Goal: Information Seeking & Learning: Learn about a topic

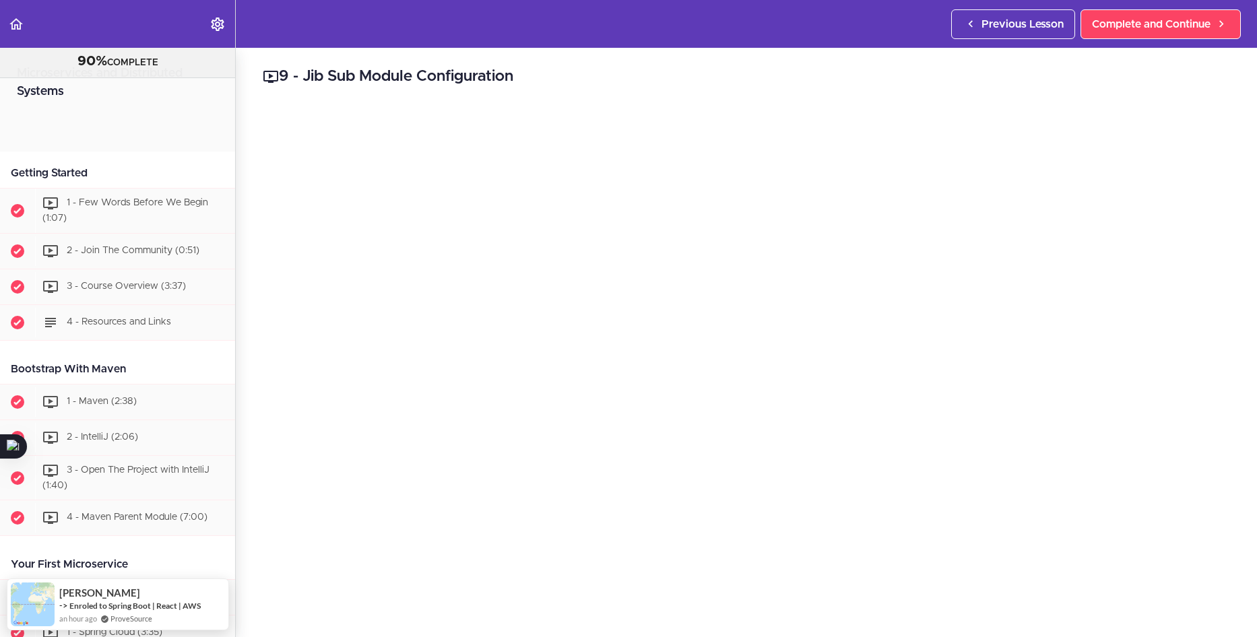
scroll to position [3803, 0]
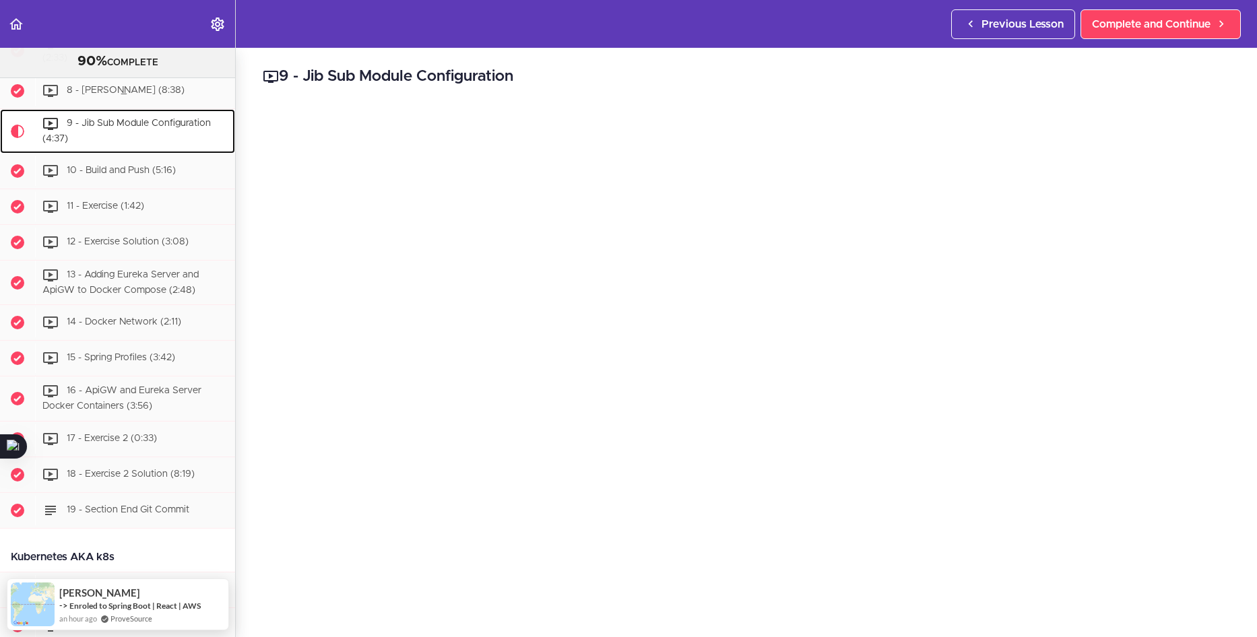
click at [130, 144] on span "9 - Jib Sub Module Configuration (4:37)" at bounding box center [126, 131] width 168 height 25
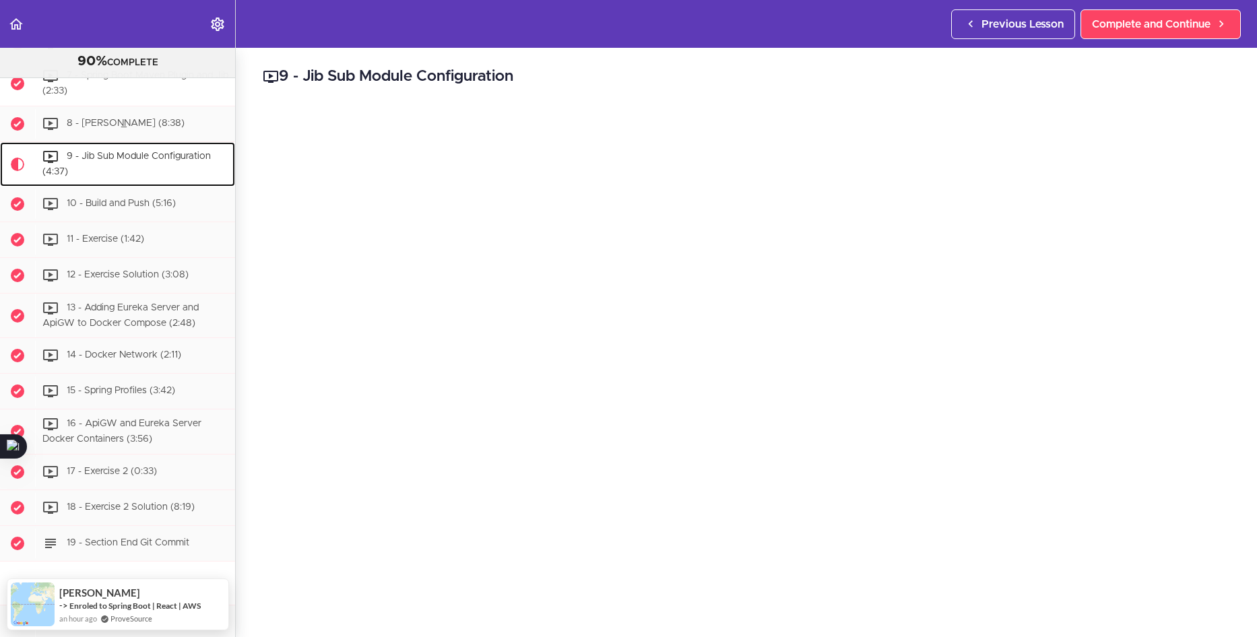
scroll to position [3767, 0]
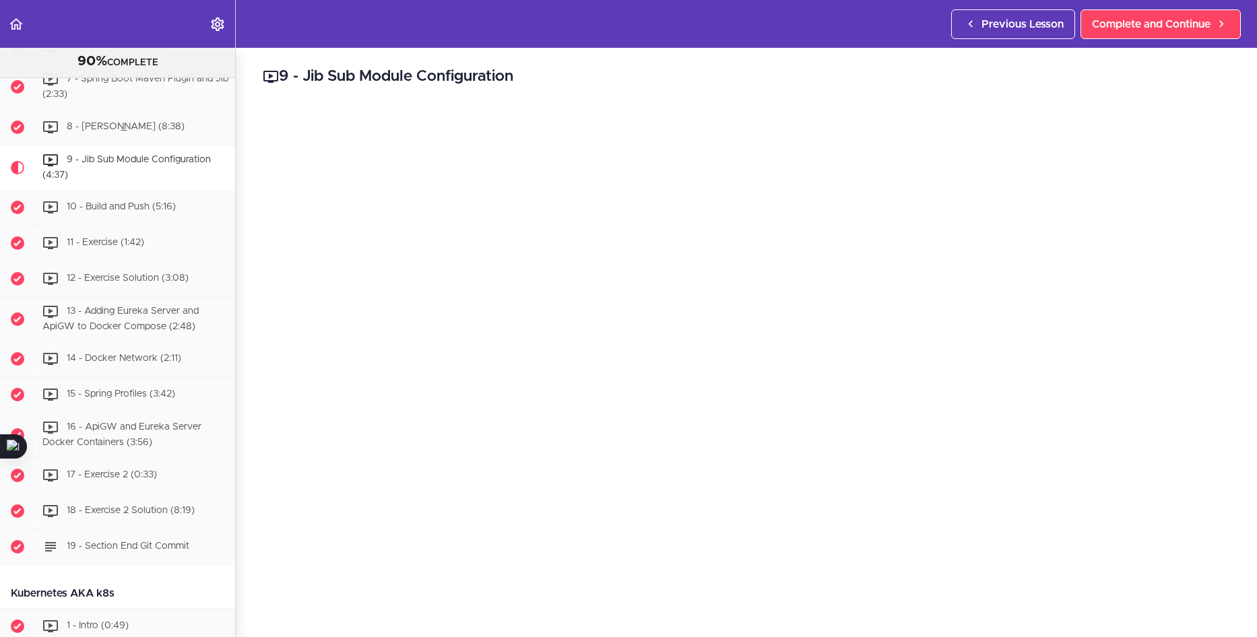
drag, startPoint x: 614, startPoint y: 77, endPoint x: 623, endPoint y: 82, distance: 9.0
click at [616, 77] on h2 "9 - Jib Sub Module Configuration" at bounding box center [747, 76] width 968 height 23
click at [162, 222] on div "10 - Build and Push (5:16)" at bounding box center [135, 208] width 200 height 30
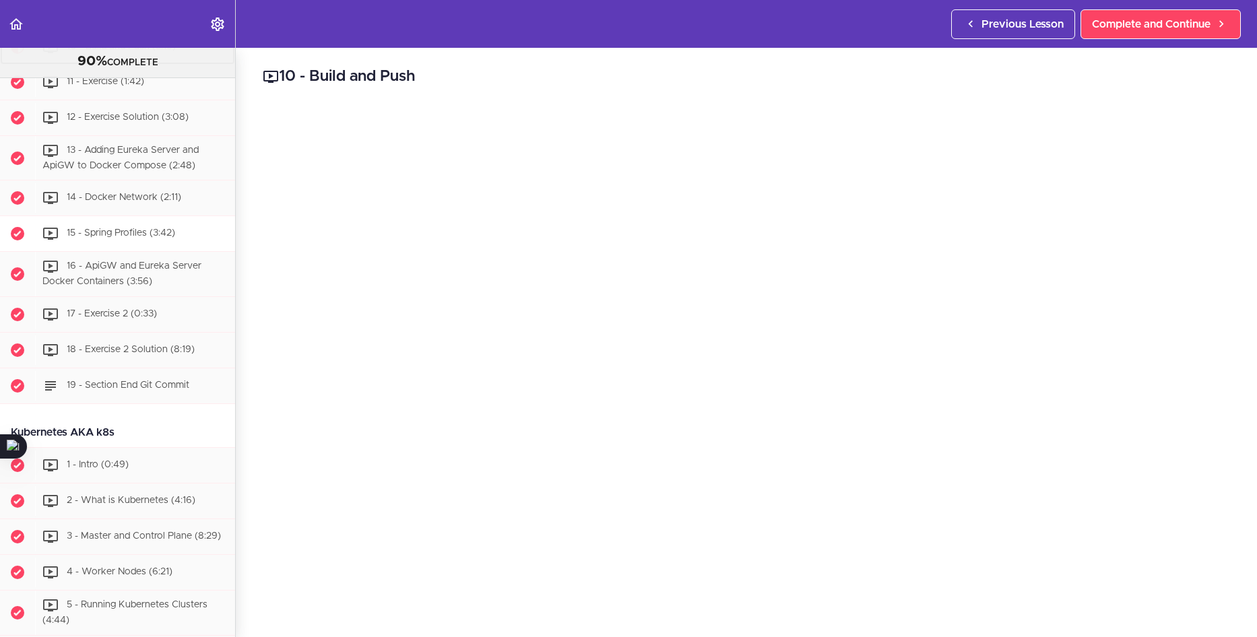
scroll to position [3947, 0]
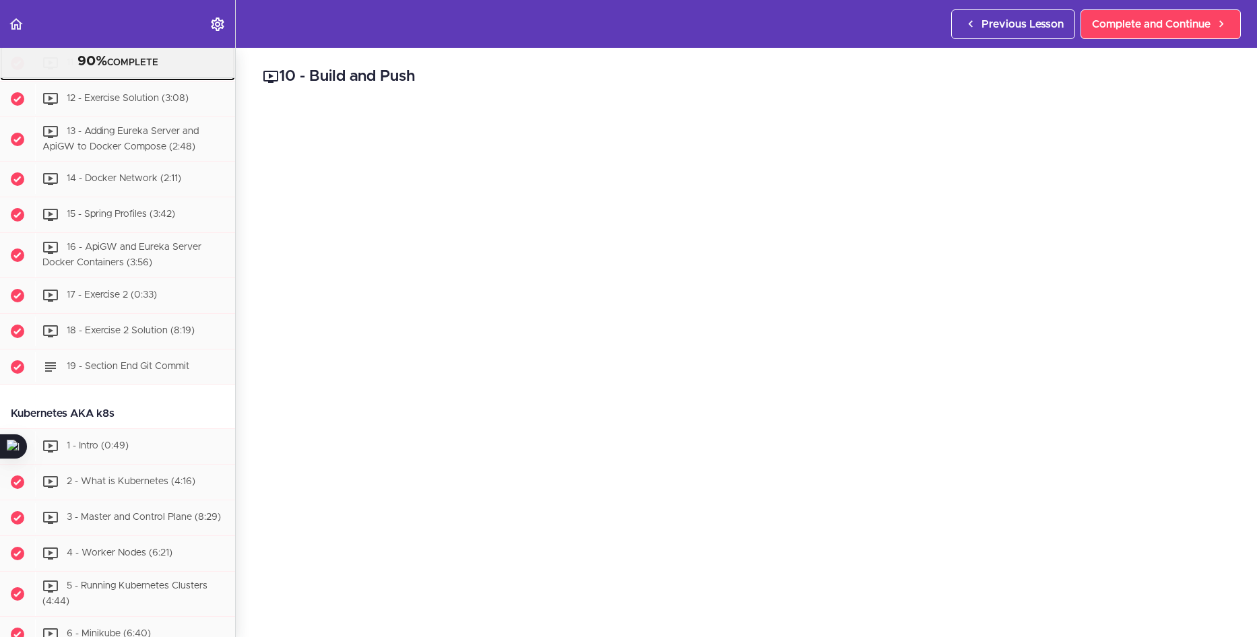
click at [146, 78] on div "11 - Exercise (1:42)" at bounding box center [135, 64] width 200 height 30
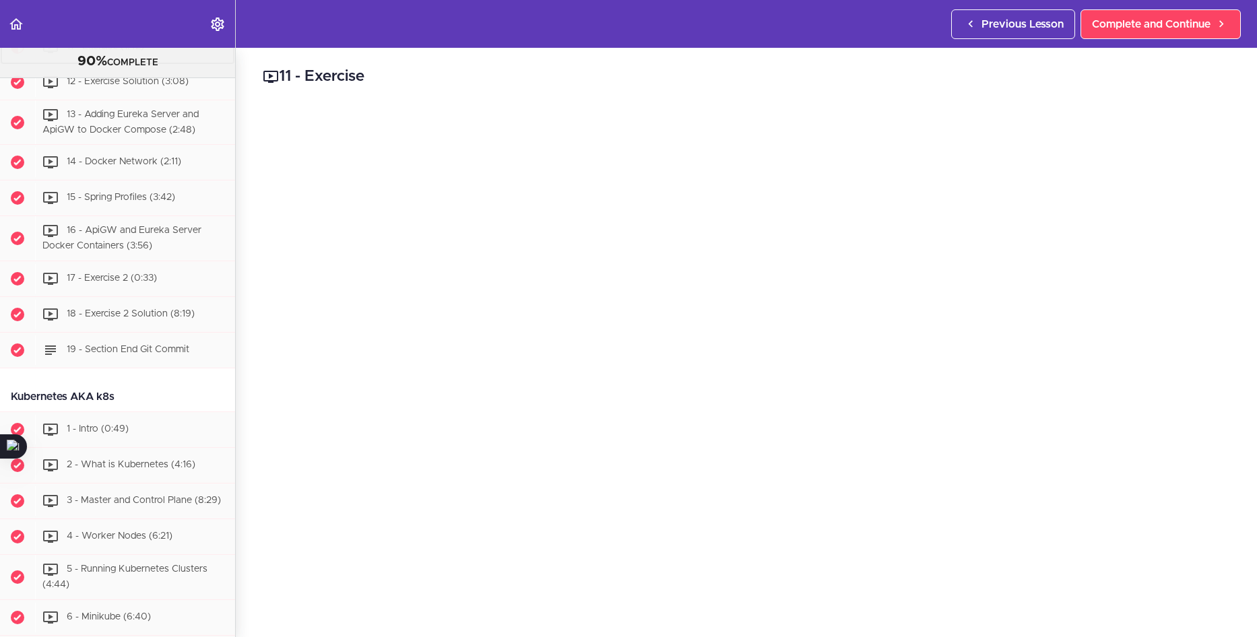
scroll to position [3983, 0]
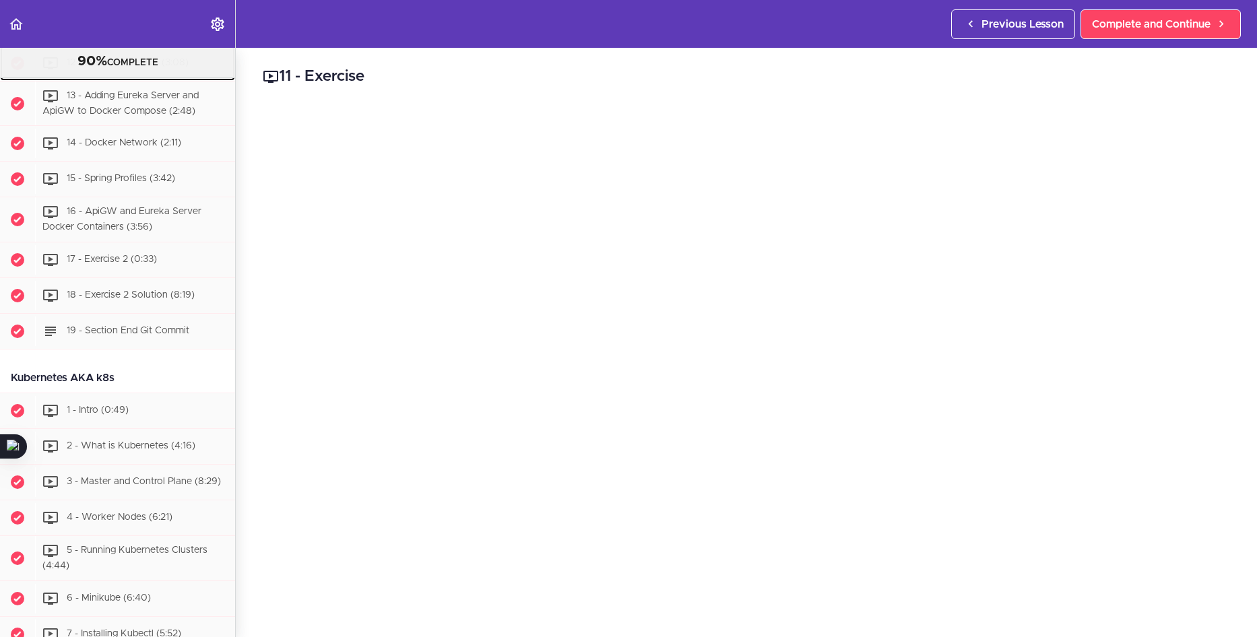
click at [127, 78] on div "12 - Exercise Solution (3:08)" at bounding box center [135, 64] width 200 height 30
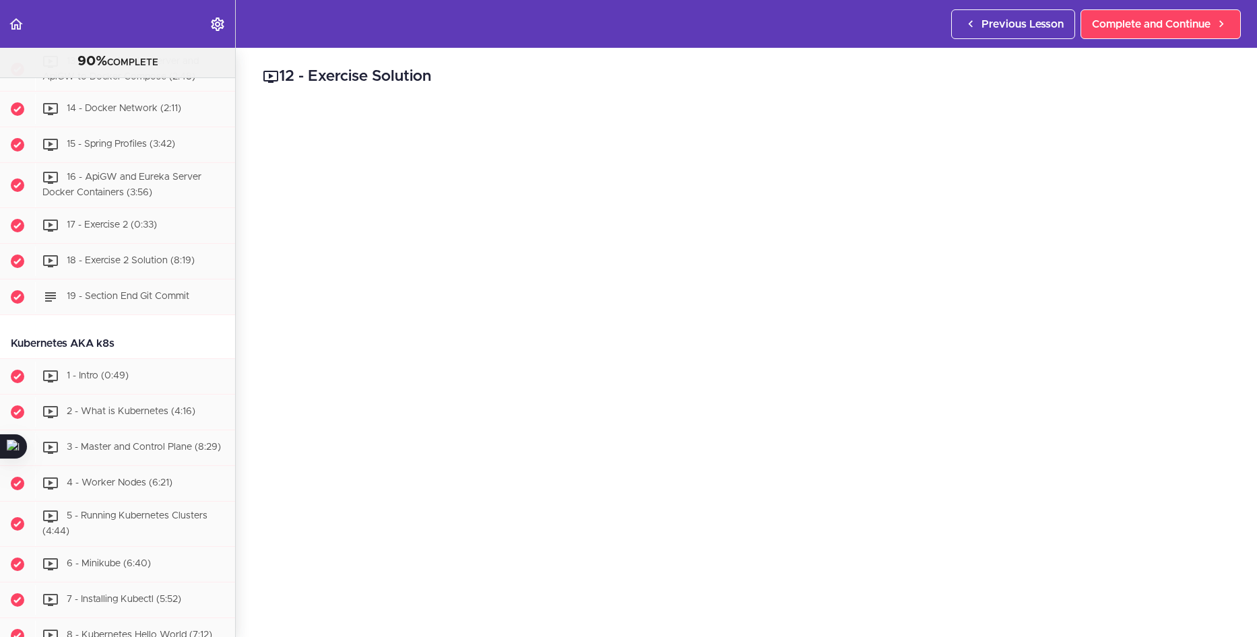
scroll to position [4018, 0]
click at [150, 90] on div "13 - Adding Eureka Server and ApiGW to Docker Compose (2:48)" at bounding box center [135, 68] width 200 height 44
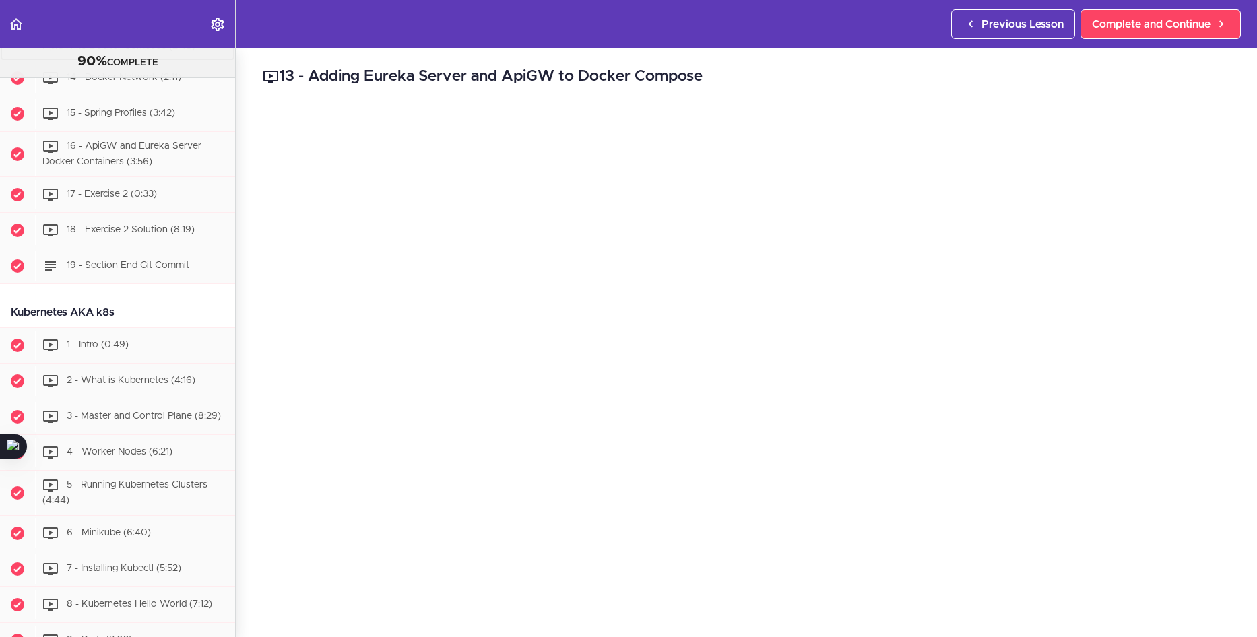
scroll to position [4054, 0]
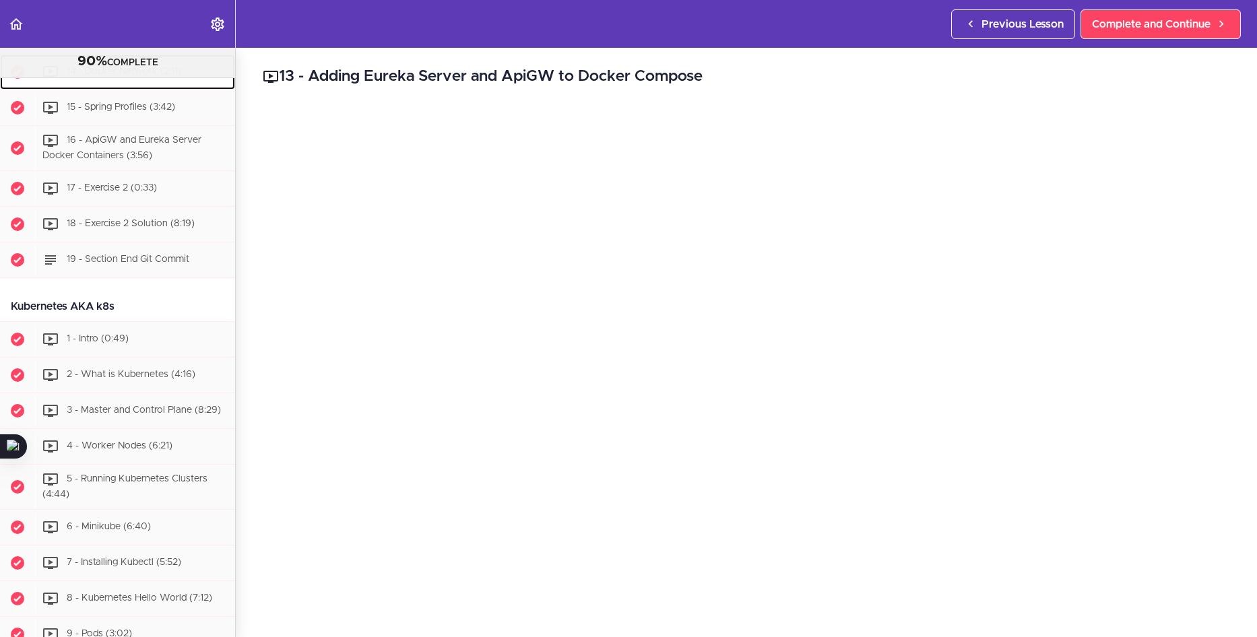
click at [121, 77] on span "14 - Docker Network (2:11)" at bounding box center [124, 71] width 115 height 9
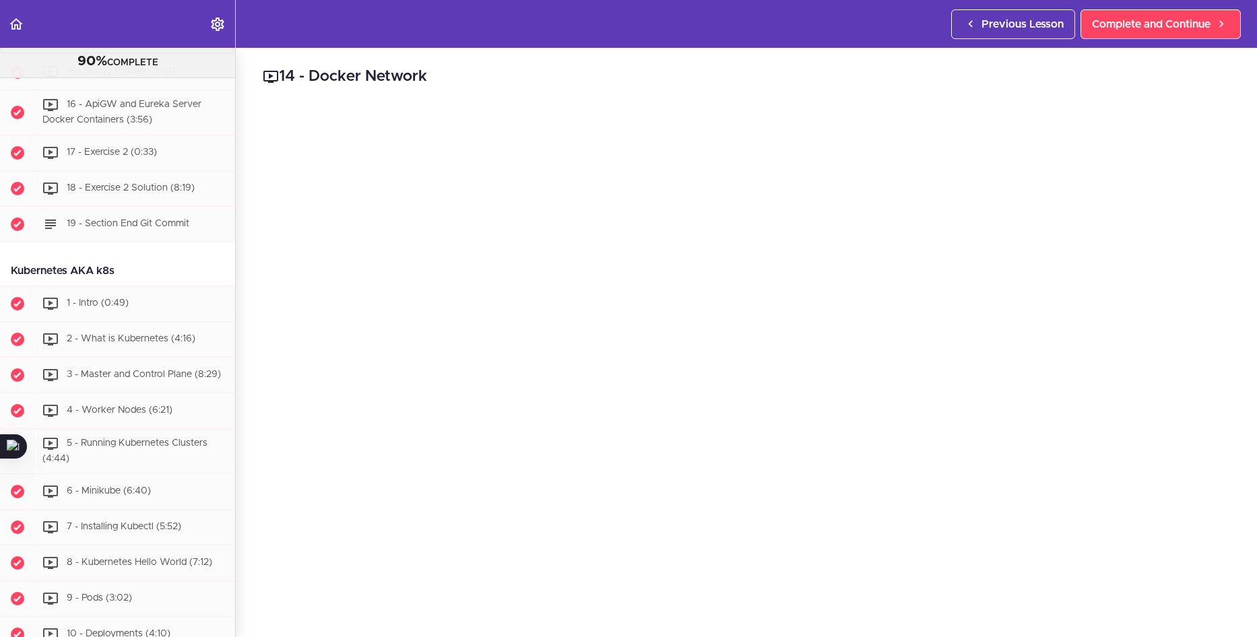
scroll to position [4099, 0]
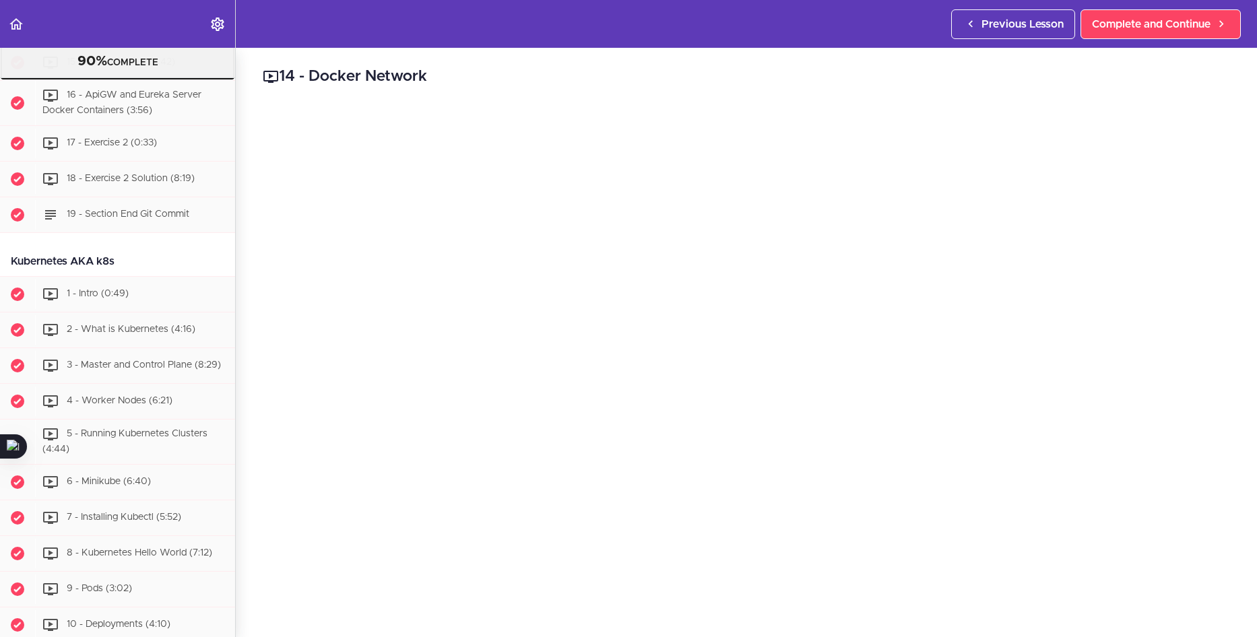
click at [146, 67] on span "15 - Spring Profiles (3:42)" at bounding box center [121, 62] width 108 height 9
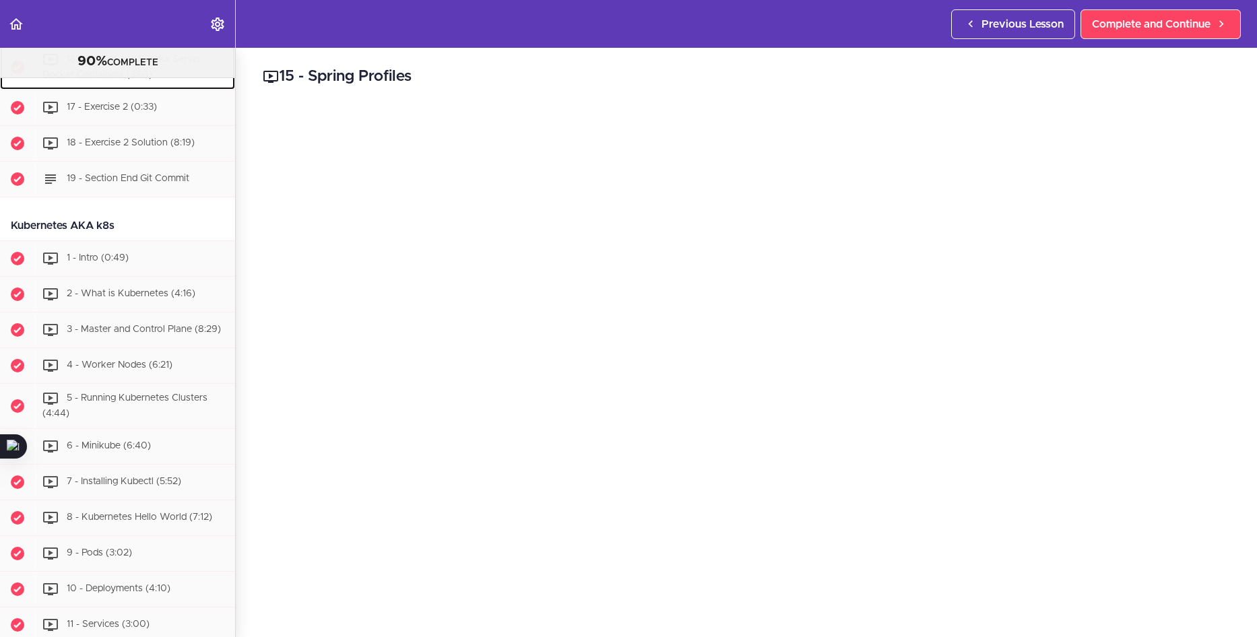
click at [140, 90] on div "16 - ApiGW and Eureka Server Docker Containers (3:56)" at bounding box center [135, 67] width 200 height 44
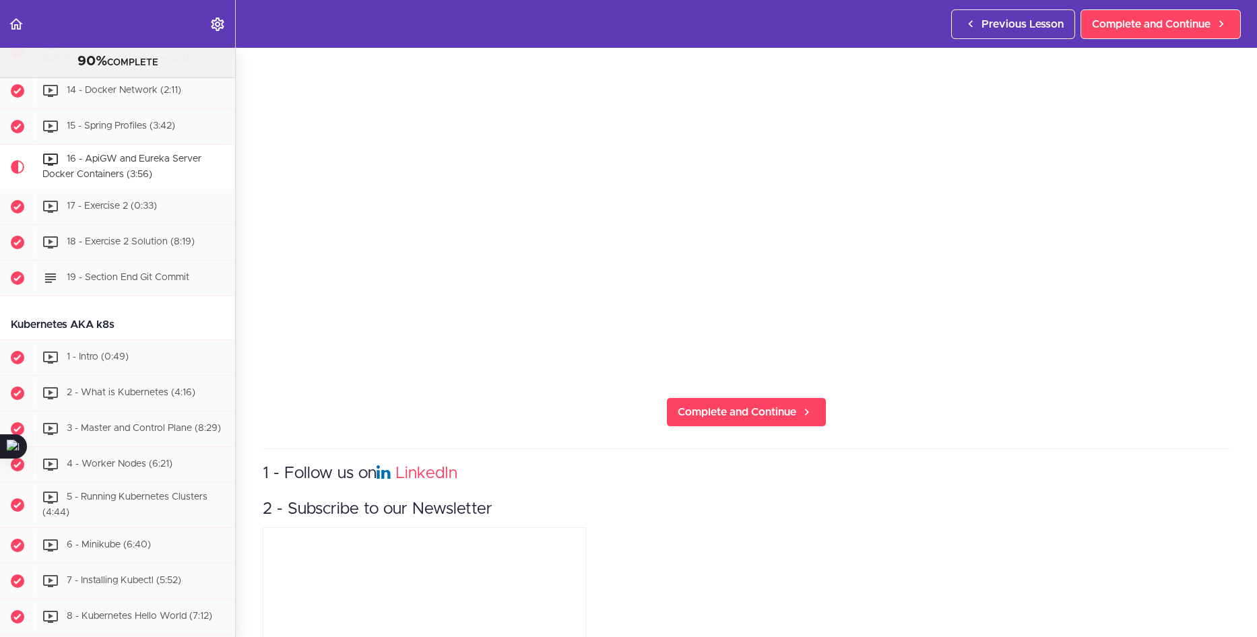
scroll to position [404, 0]
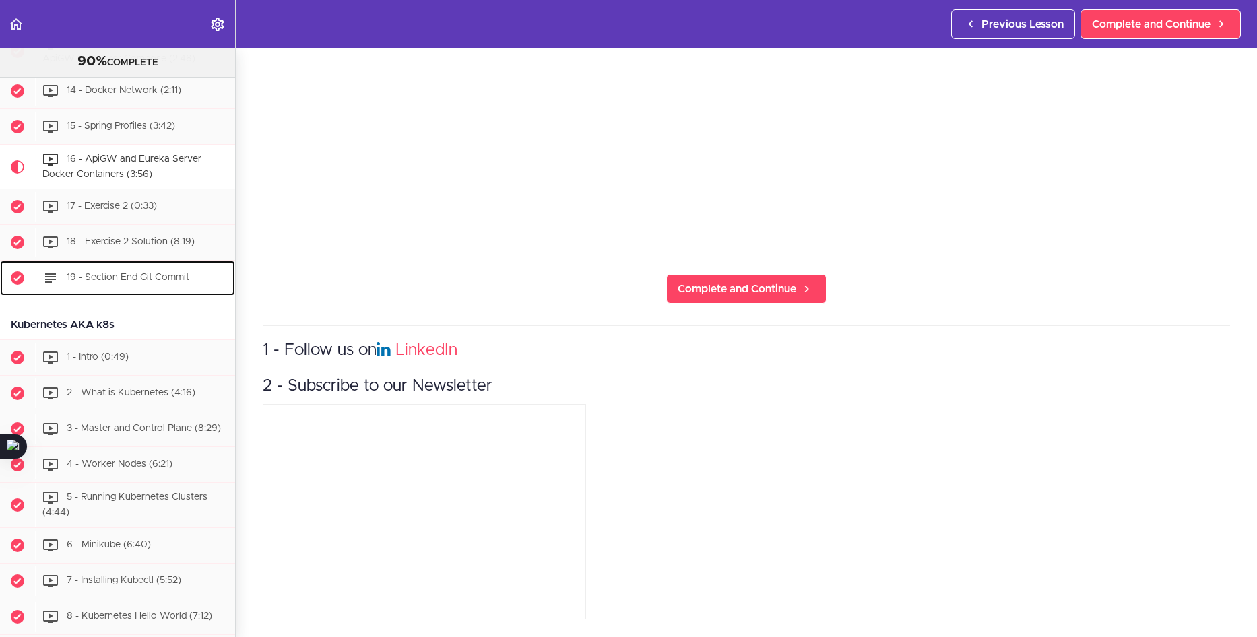
click at [137, 282] on span "19 - Section End Git Commit" at bounding box center [128, 277] width 123 height 9
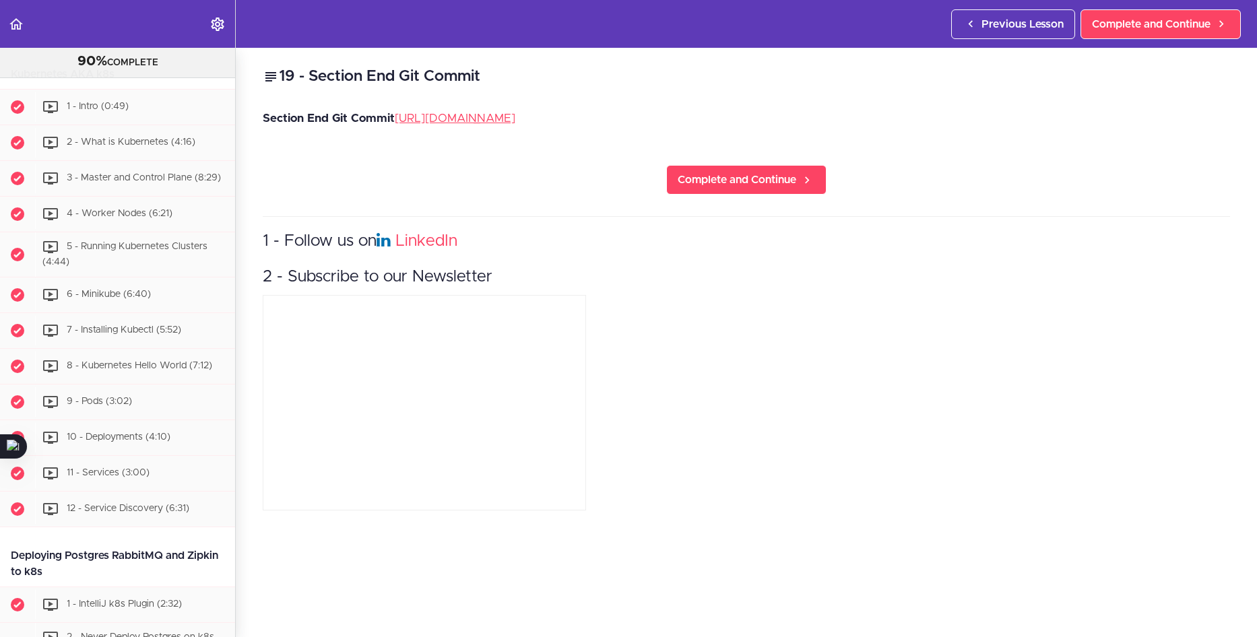
scroll to position [4286, 0]
click at [515, 121] on link "[URL][DOMAIN_NAME]" at bounding box center [455, 118] width 121 height 11
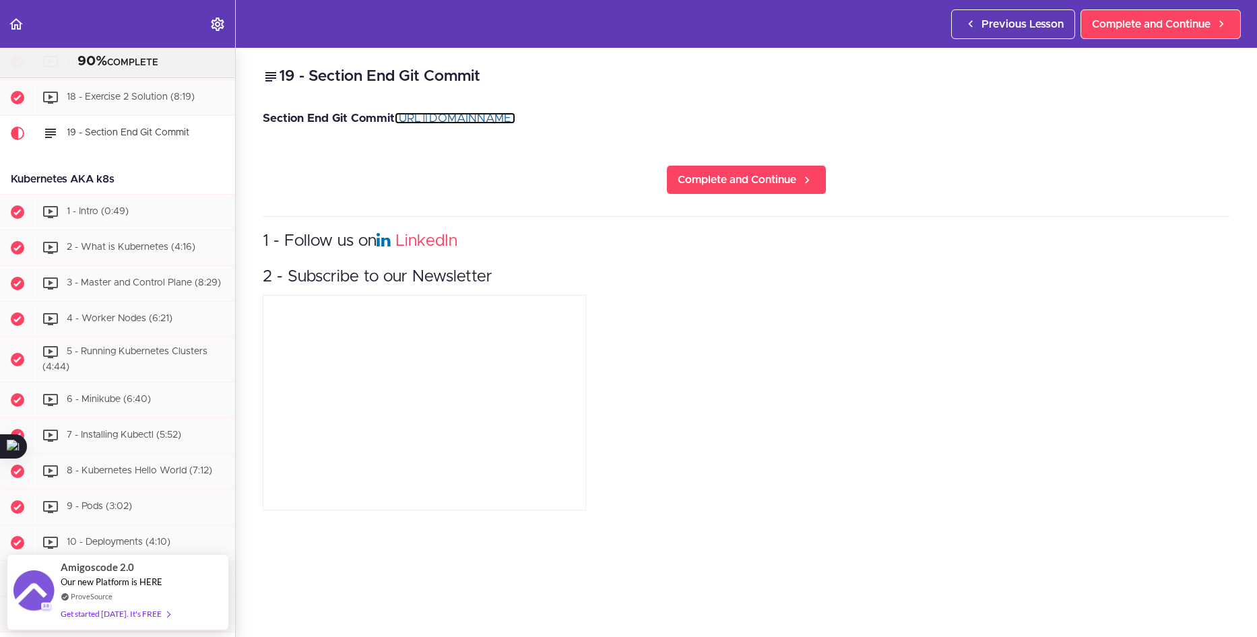
scroll to position [4152, 0]
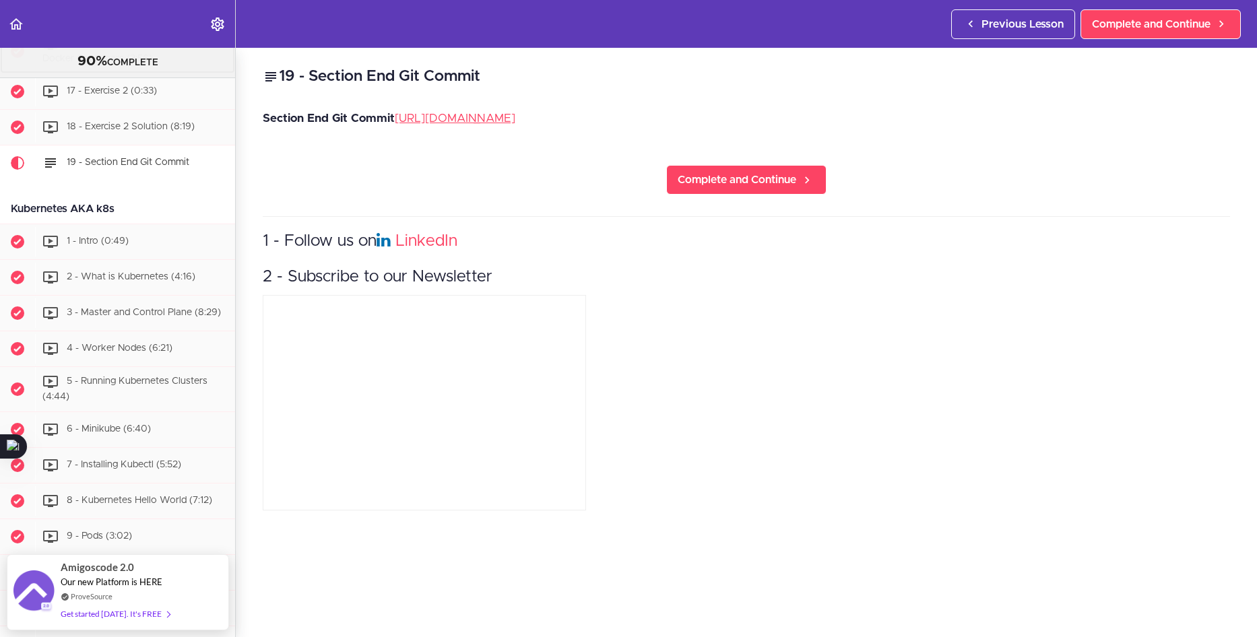
click at [142, 73] on div "16 - ApiGW and Eureka Server Docker Containers (3:56)" at bounding box center [135, 51] width 200 height 44
